Goal: Transaction & Acquisition: Purchase product/service

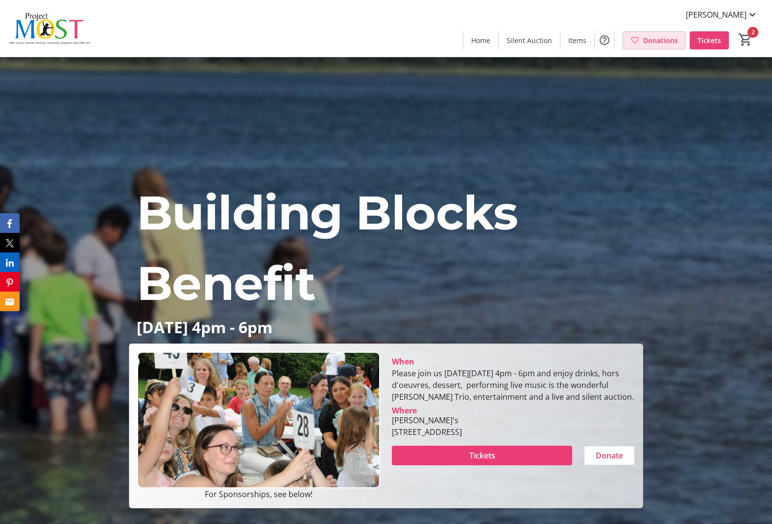
click at [652, 43] on span "Donations" at bounding box center [660, 40] width 35 height 10
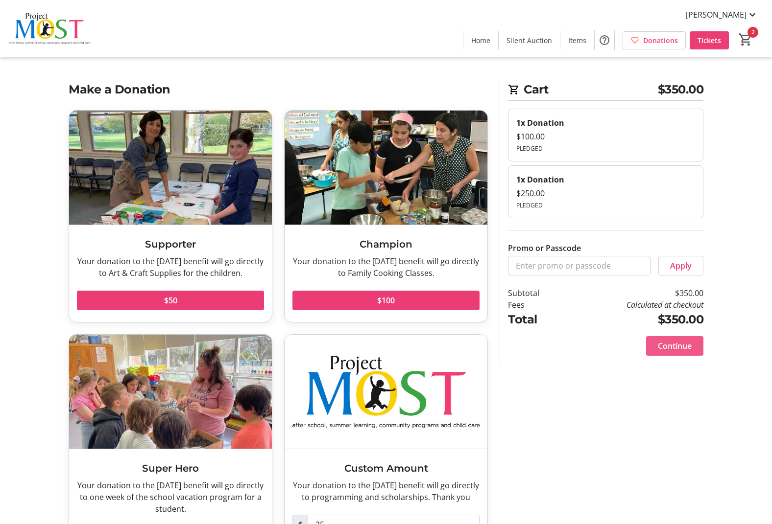
click at [666, 345] on span "Continue" at bounding box center [675, 346] width 34 height 12
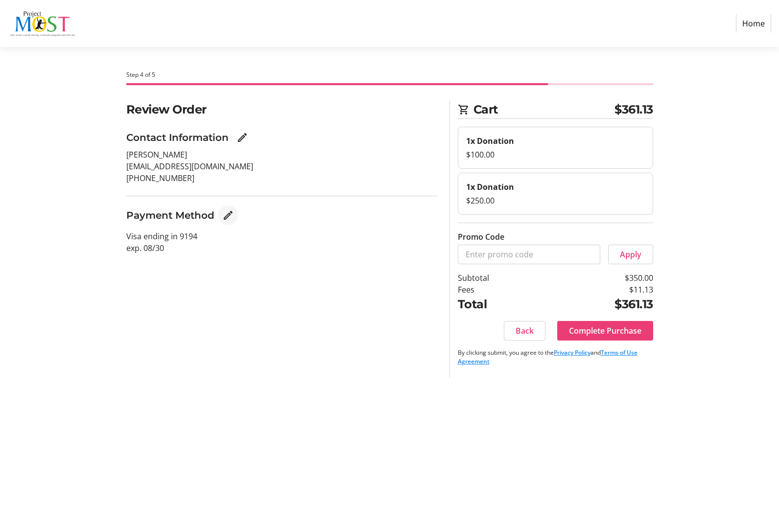
click at [226, 213] on mat-icon "Edit Payment Method" at bounding box center [228, 216] width 12 height 12
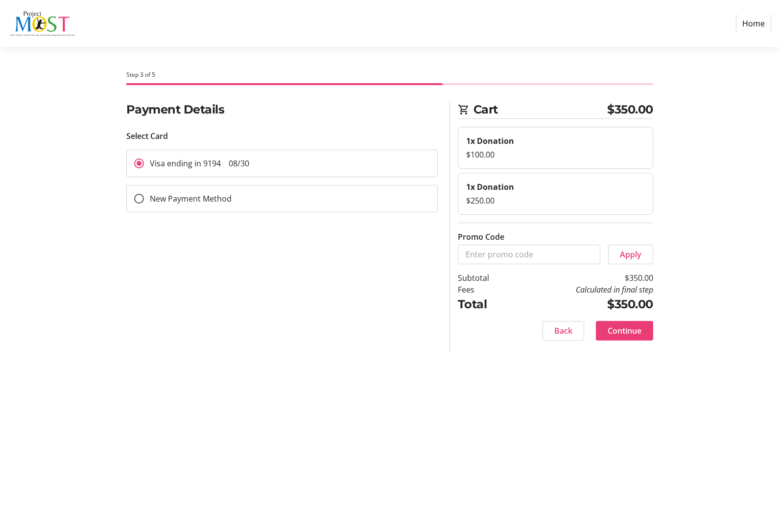
click at [190, 197] on label "New Payment Method" at bounding box center [188, 199] width 88 height 12
click at [144, 197] on input "New Payment Method" at bounding box center [139, 199] width 10 height 10
radio input "true"
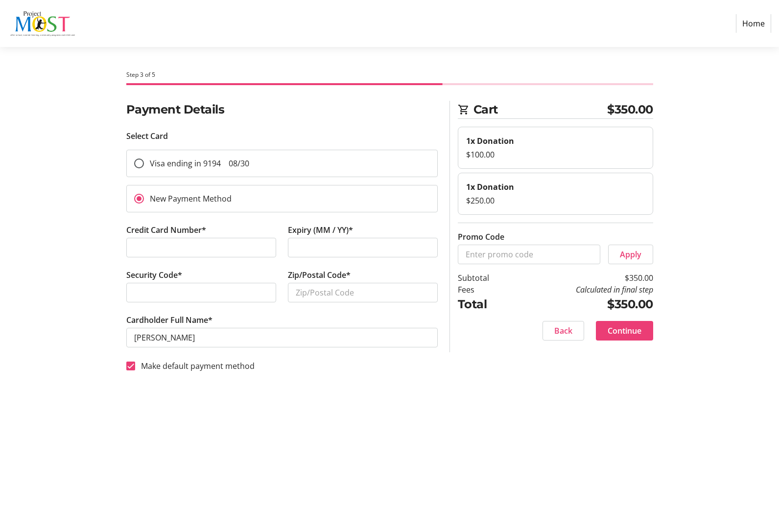
click at [265, 299] on div at bounding box center [201, 293] width 150 height 20
click at [368, 297] on input "Zip/Postal Code*" at bounding box center [363, 293] width 150 height 20
type input "11937"
click at [133, 363] on input "Make default payment method" at bounding box center [130, 366] width 9 height 9
checkbox input "false"
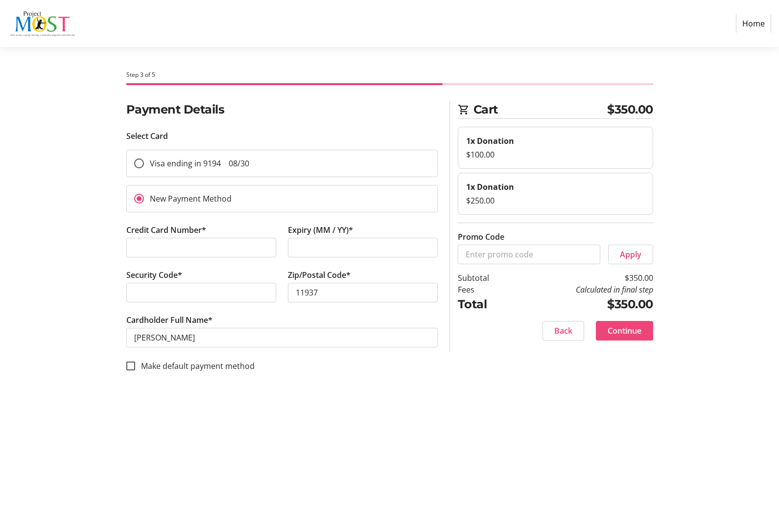
click at [626, 333] on span "Continue" at bounding box center [625, 331] width 34 height 12
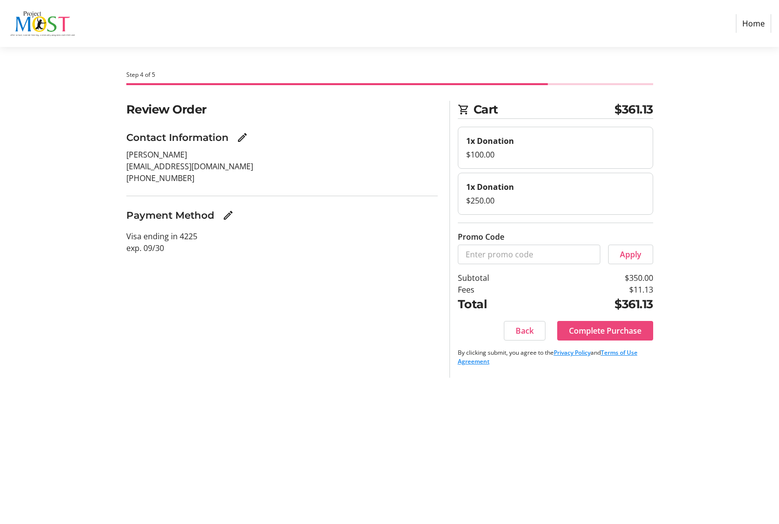
click at [615, 331] on span "Complete Purchase" at bounding box center [605, 331] width 72 height 12
